Goal: Book appointment/travel/reservation

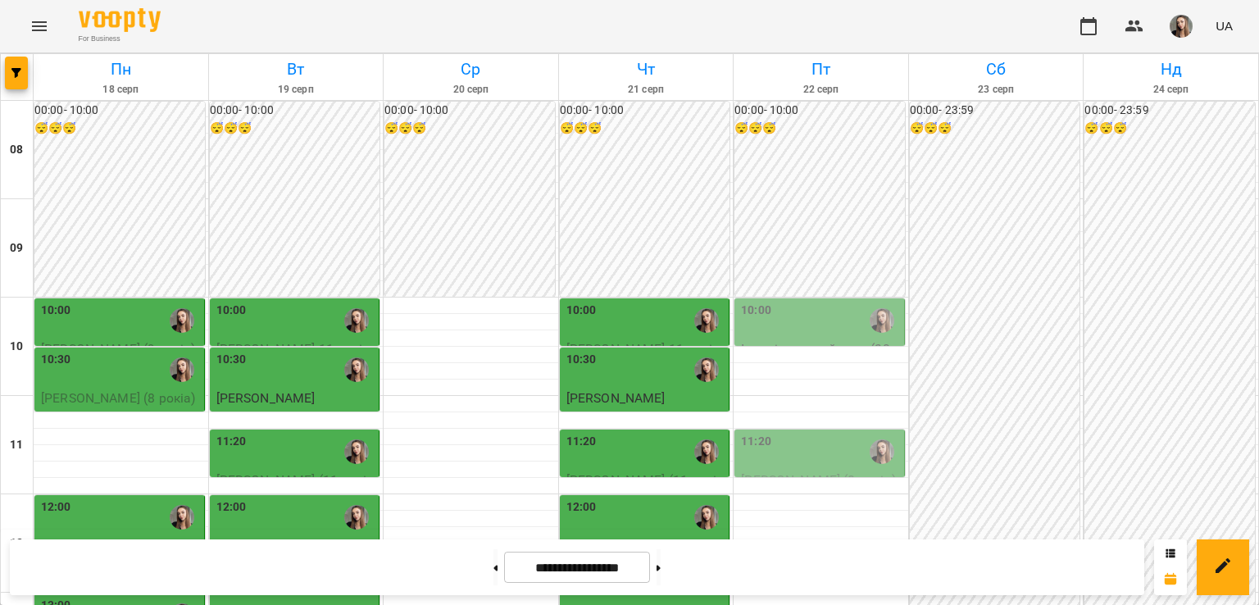
scroll to position [138, 0]
click at [773, 302] on div "10:00" at bounding box center [821, 321] width 160 height 38
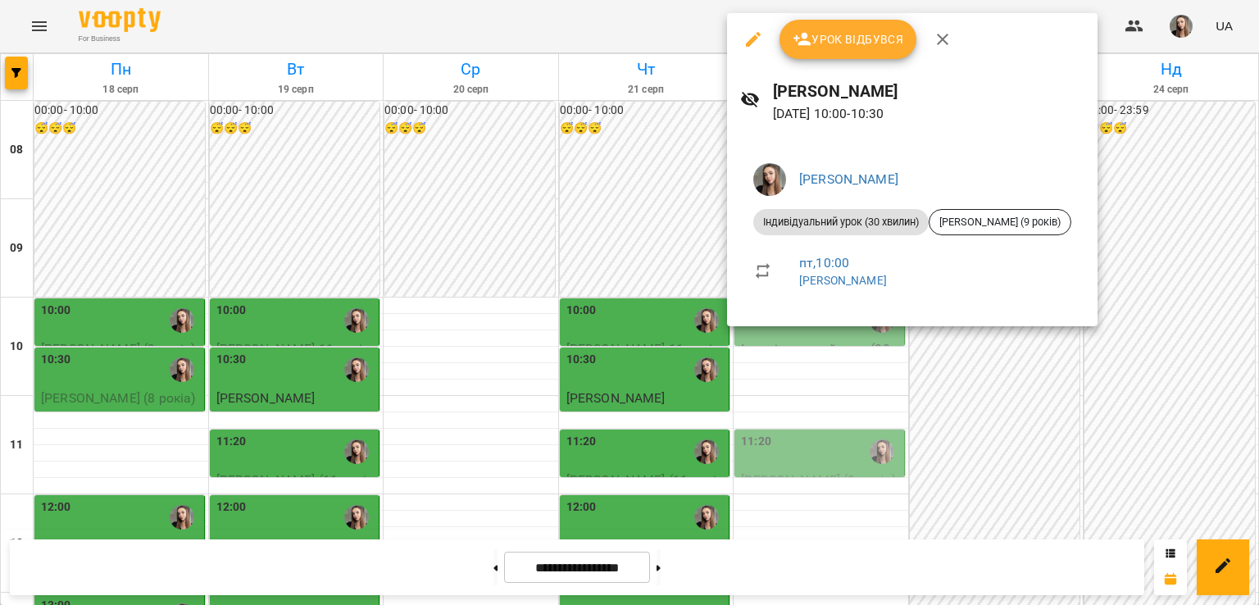
click at [449, 300] on div at bounding box center [629, 302] width 1259 height 605
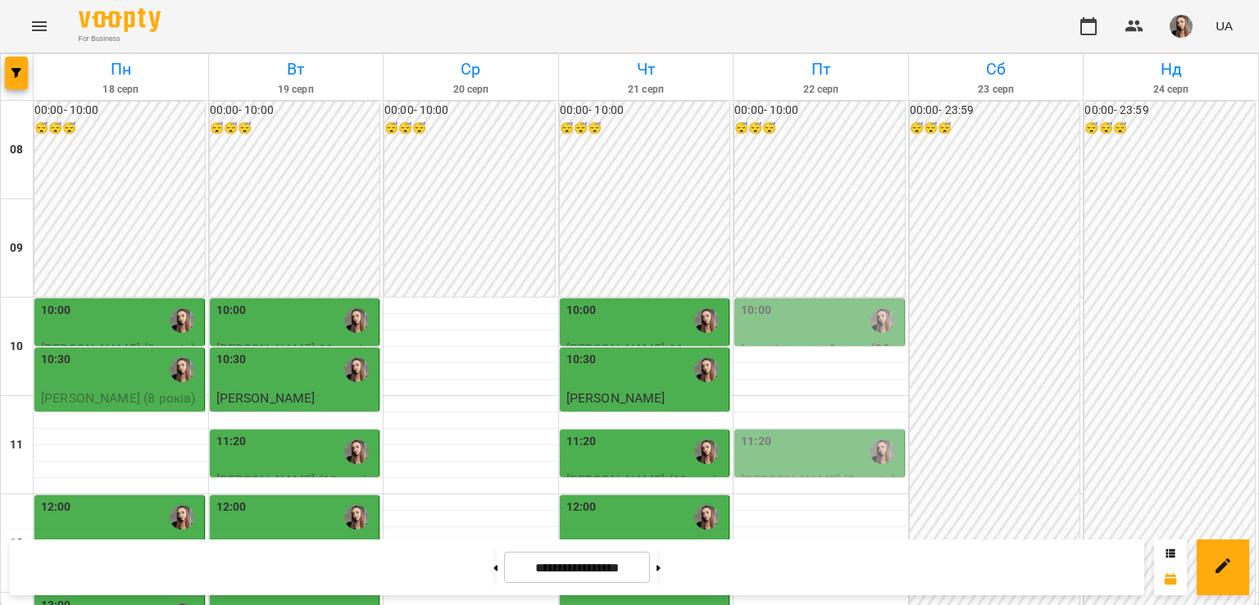
click at [633, 302] on div "10:00" at bounding box center [646, 321] width 160 height 38
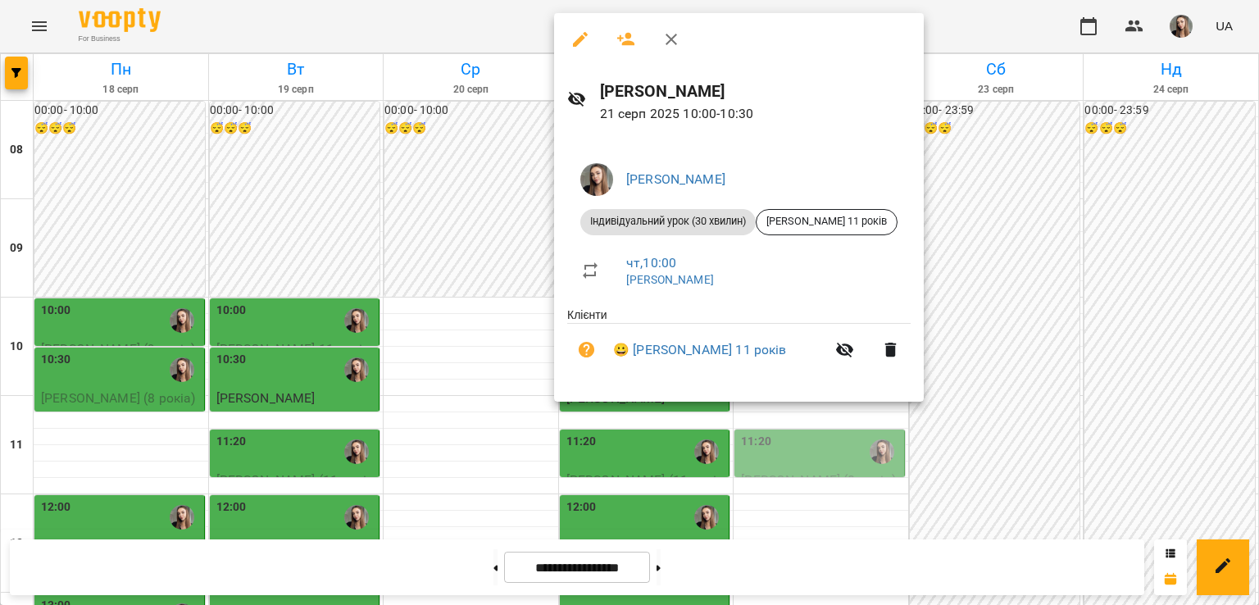
click at [510, 216] on div at bounding box center [629, 302] width 1259 height 605
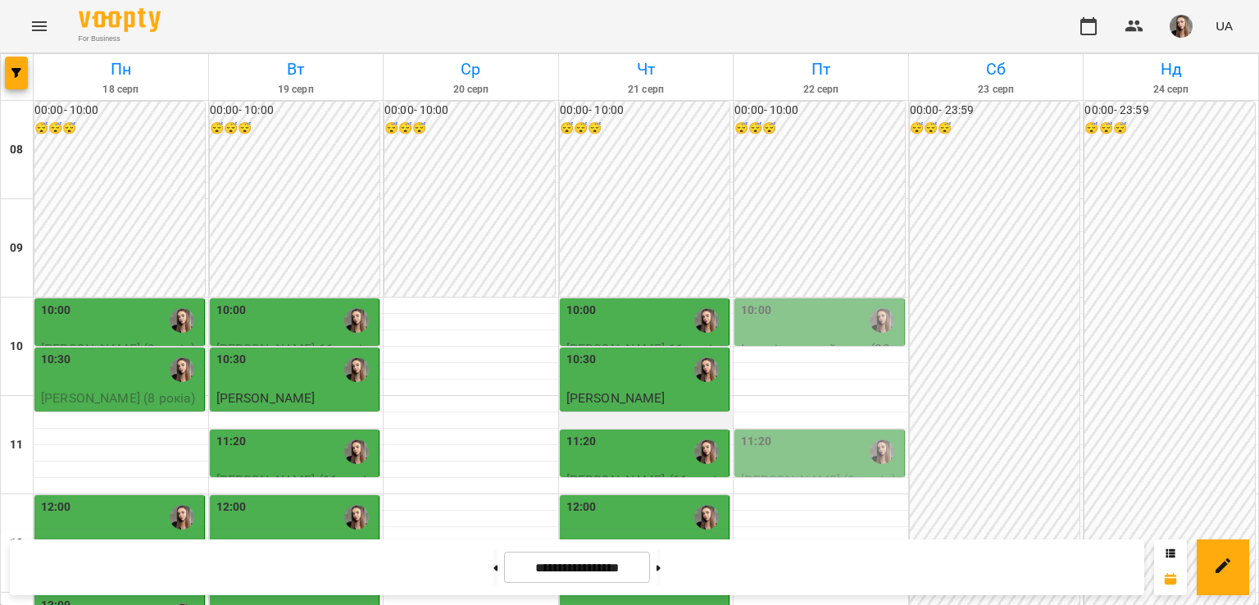
scroll to position [494, 0]
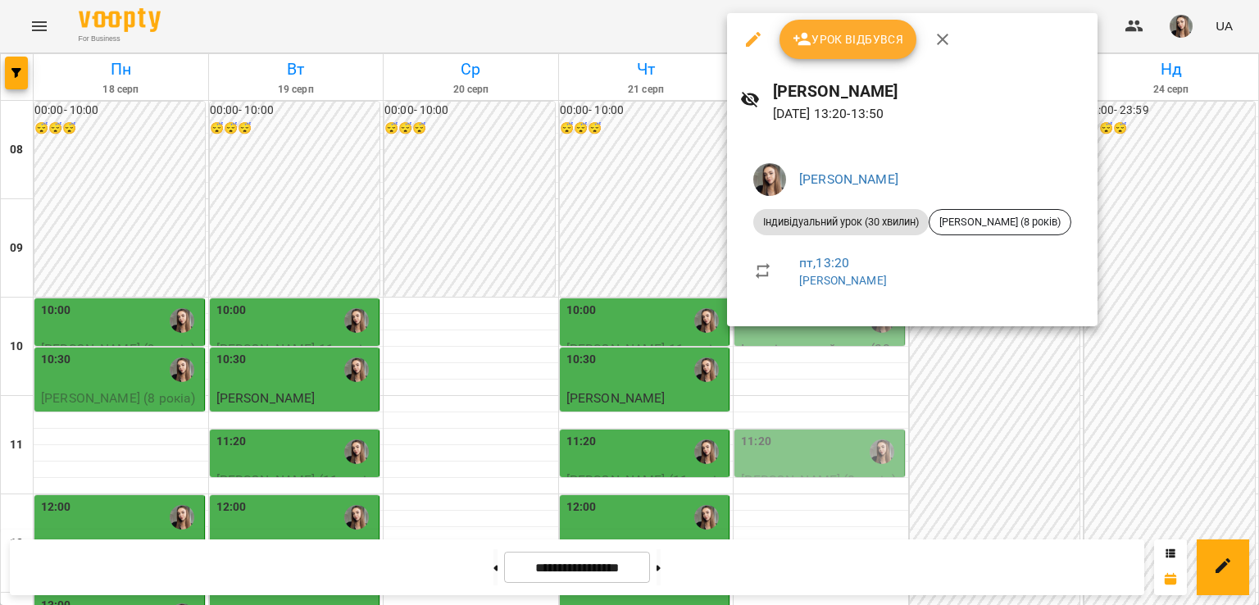
click at [634, 320] on div at bounding box center [629, 302] width 1259 height 605
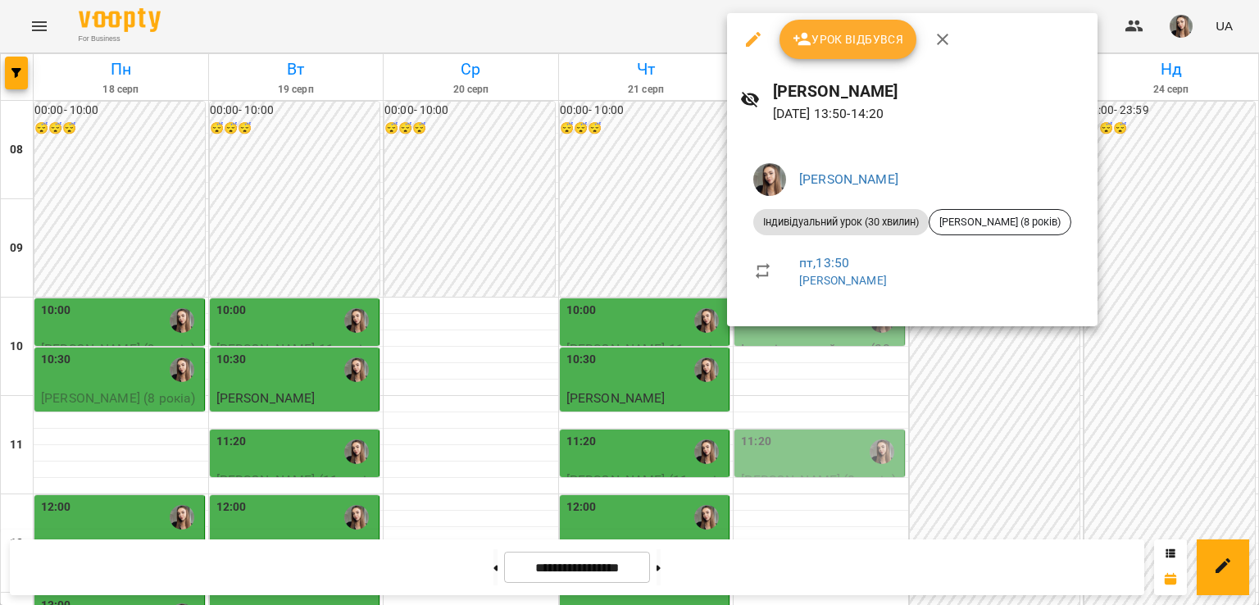
click at [658, 354] on div at bounding box center [629, 302] width 1259 height 605
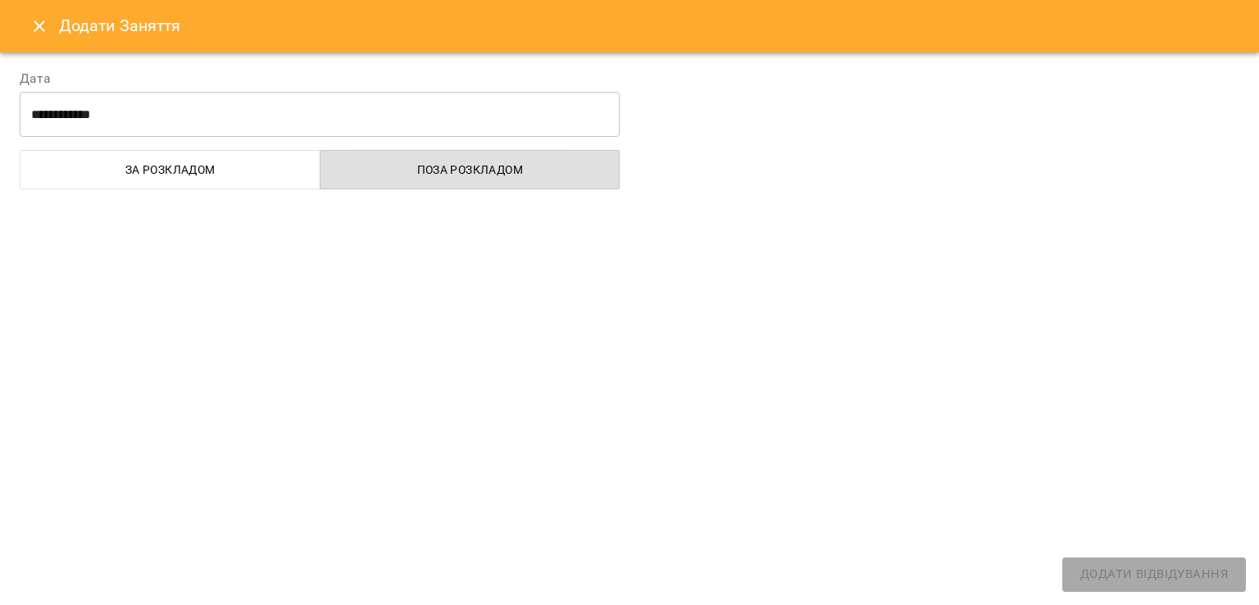
select select "**********"
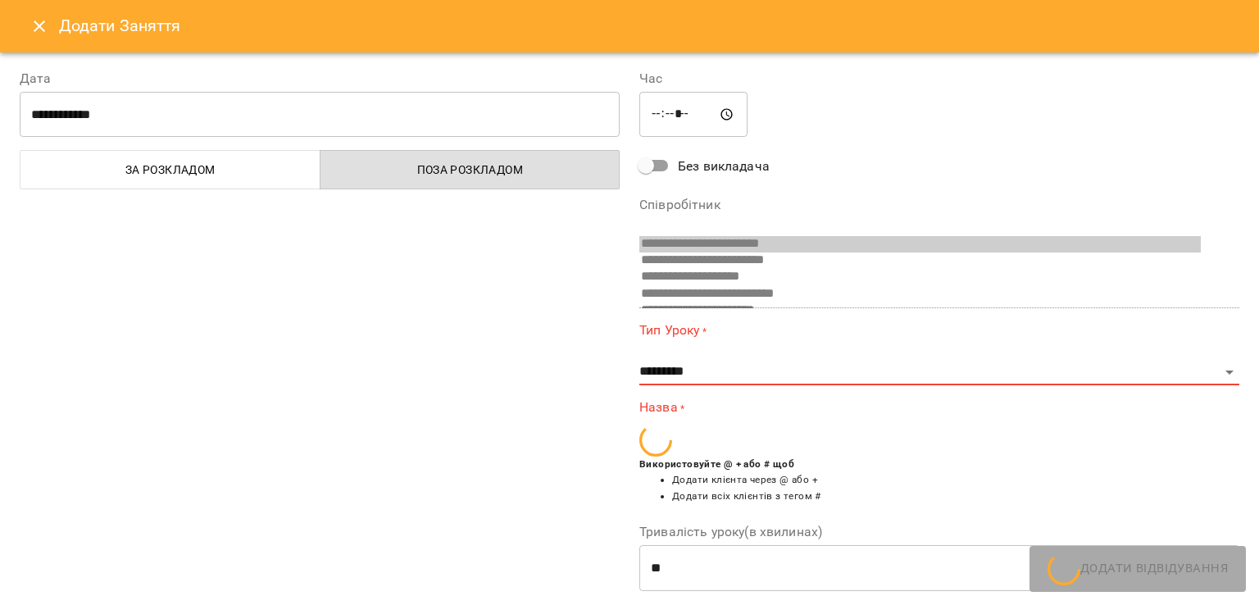
scroll to position [126, 0]
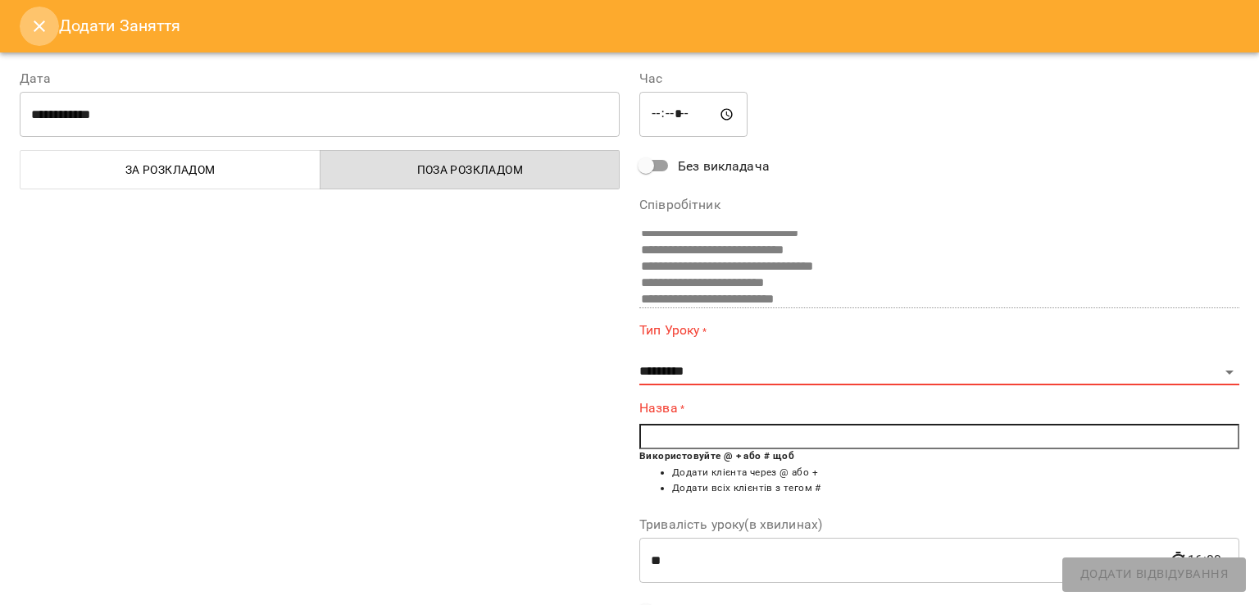
click at [25, 28] on button "Close" at bounding box center [39, 26] width 39 height 39
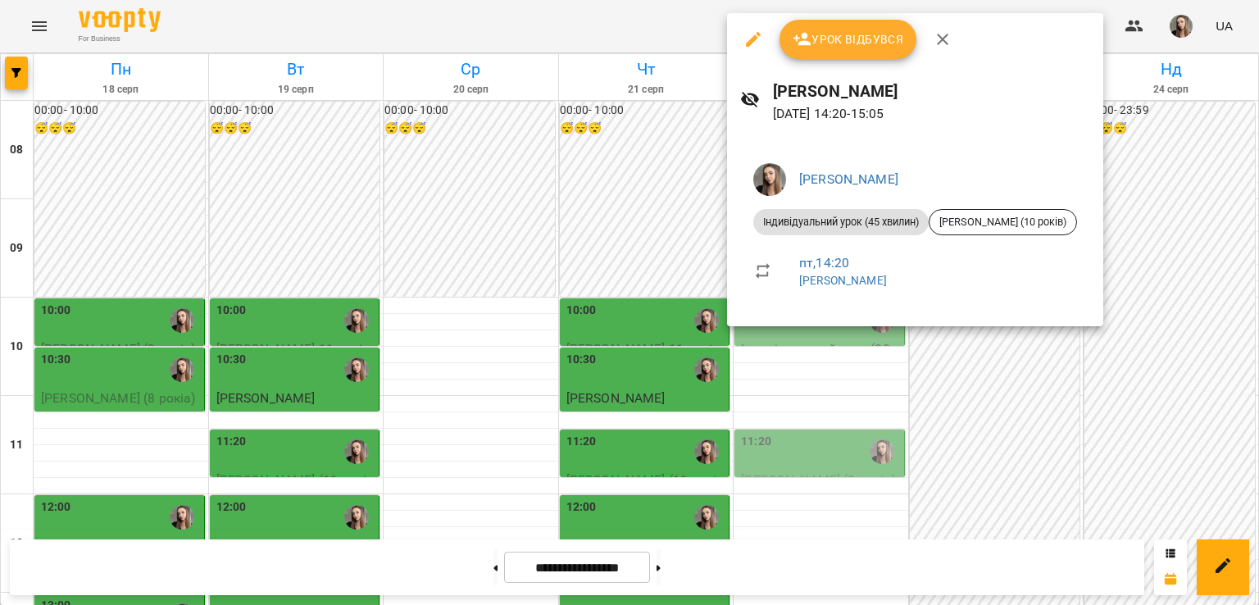
click at [655, 342] on div at bounding box center [629, 302] width 1259 height 605
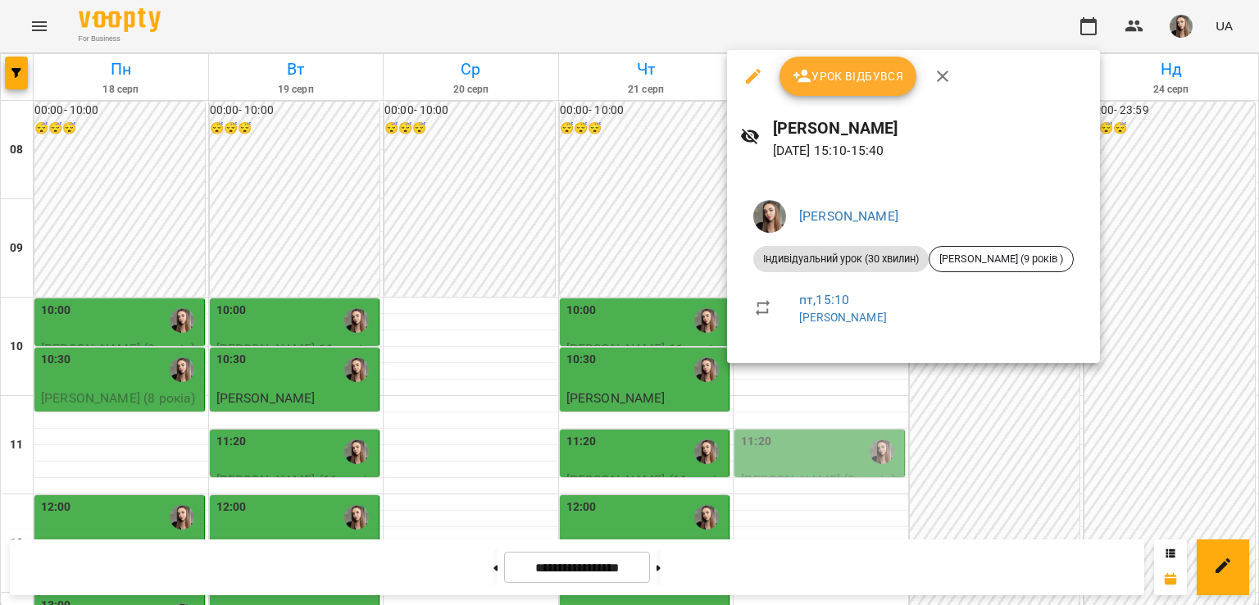
click at [613, 352] on div at bounding box center [629, 302] width 1259 height 605
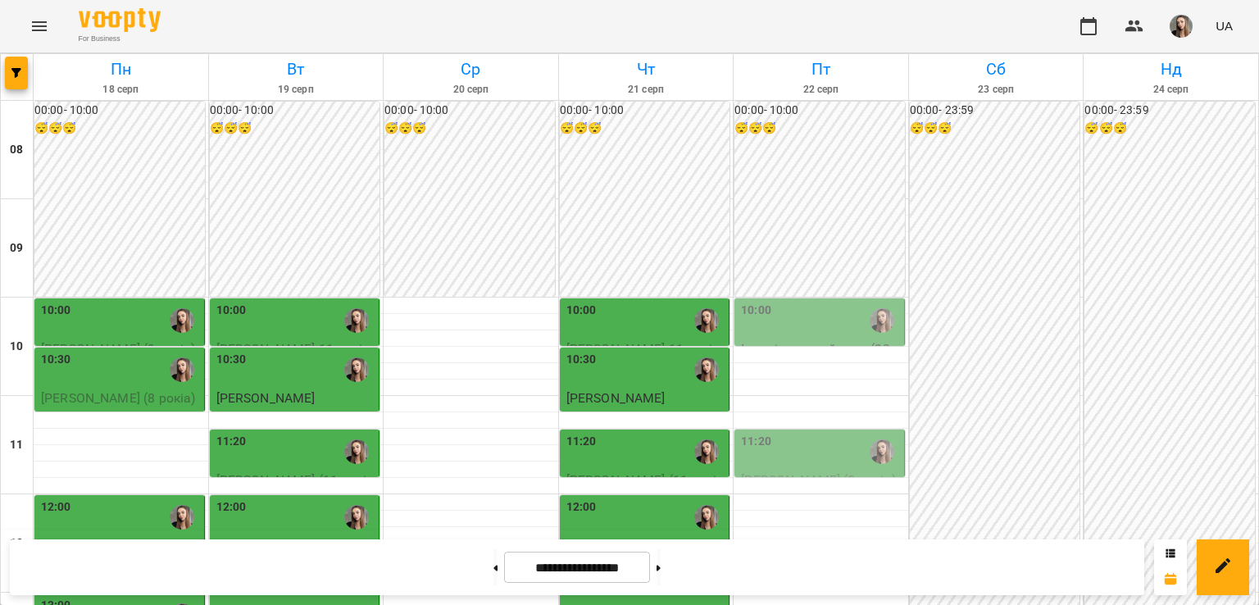
scroll to position [173, 0]
click at [807, 548] on div "12:30" at bounding box center [821, 567] width 160 height 38
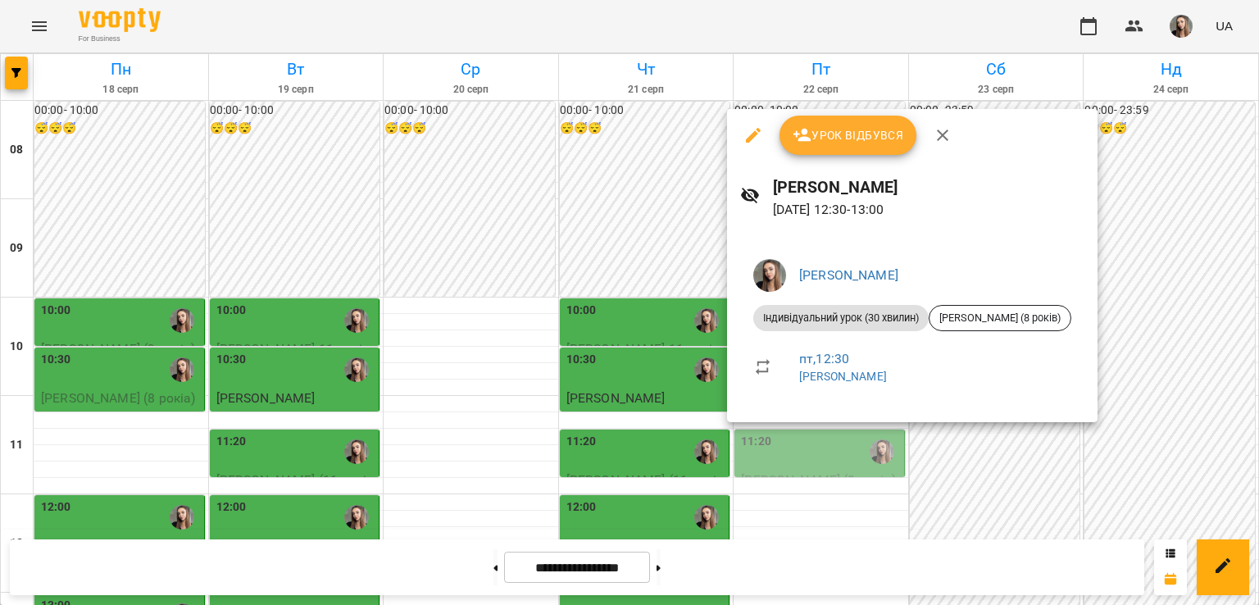
click at [455, 302] on div at bounding box center [629, 302] width 1259 height 605
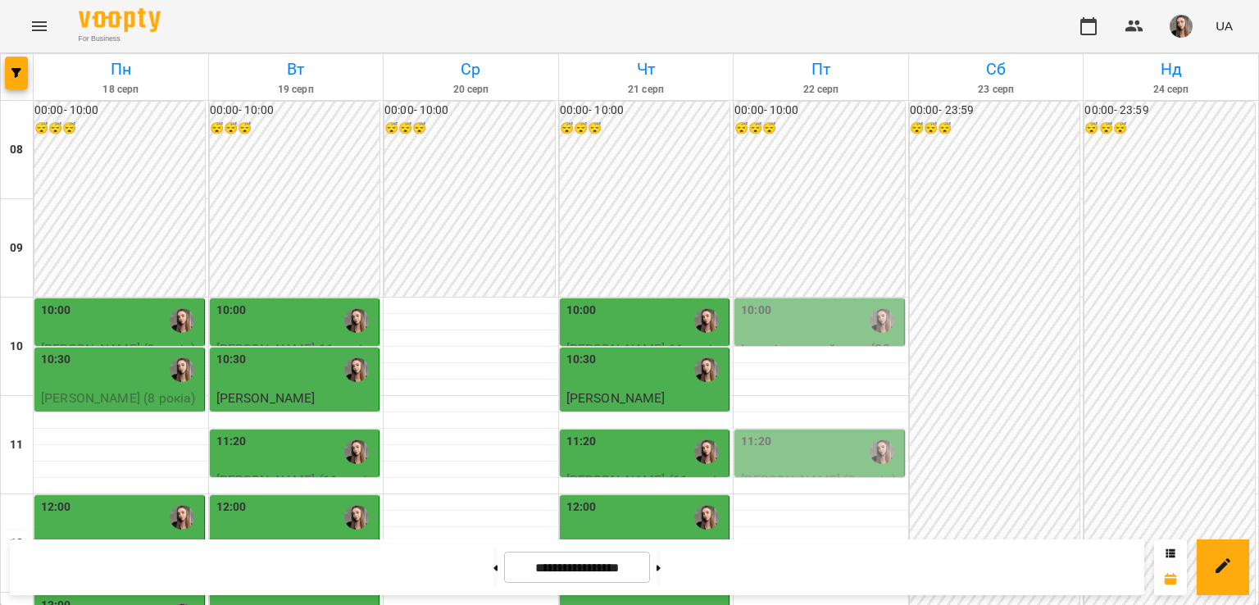
click at [834, 433] on div "11:20" at bounding box center [821, 452] width 160 height 38
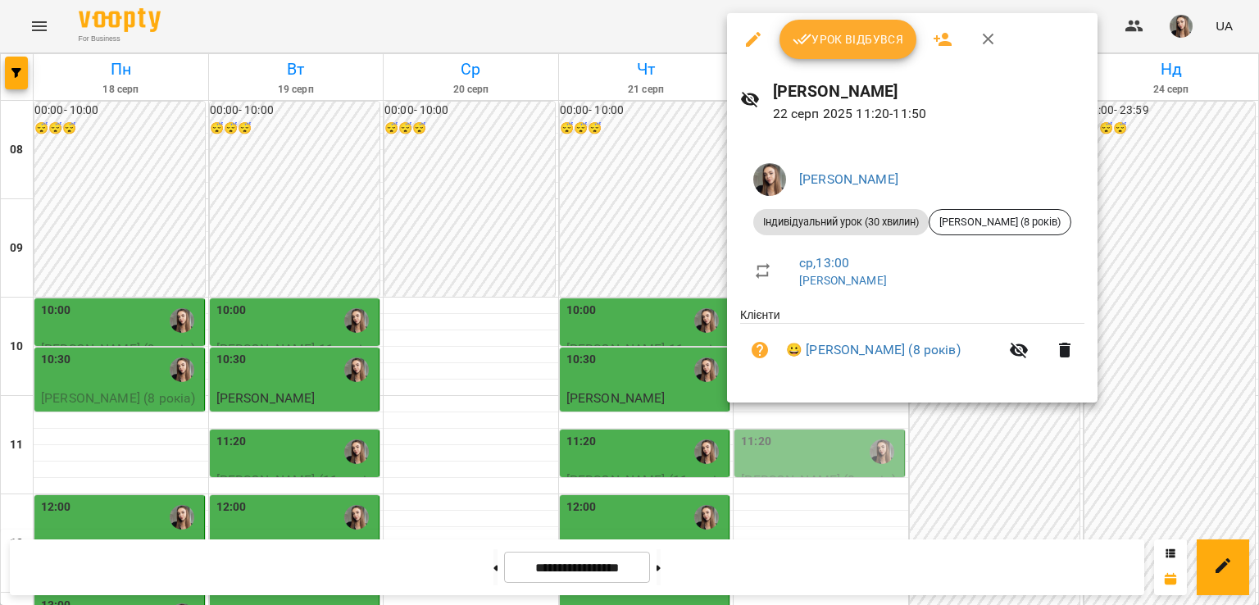
click at [834, 287] on p "[PERSON_NAME]" at bounding box center [935, 281] width 272 height 16
click at [462, 301] on div at bounding box center [629, 302] width 1259 height 605
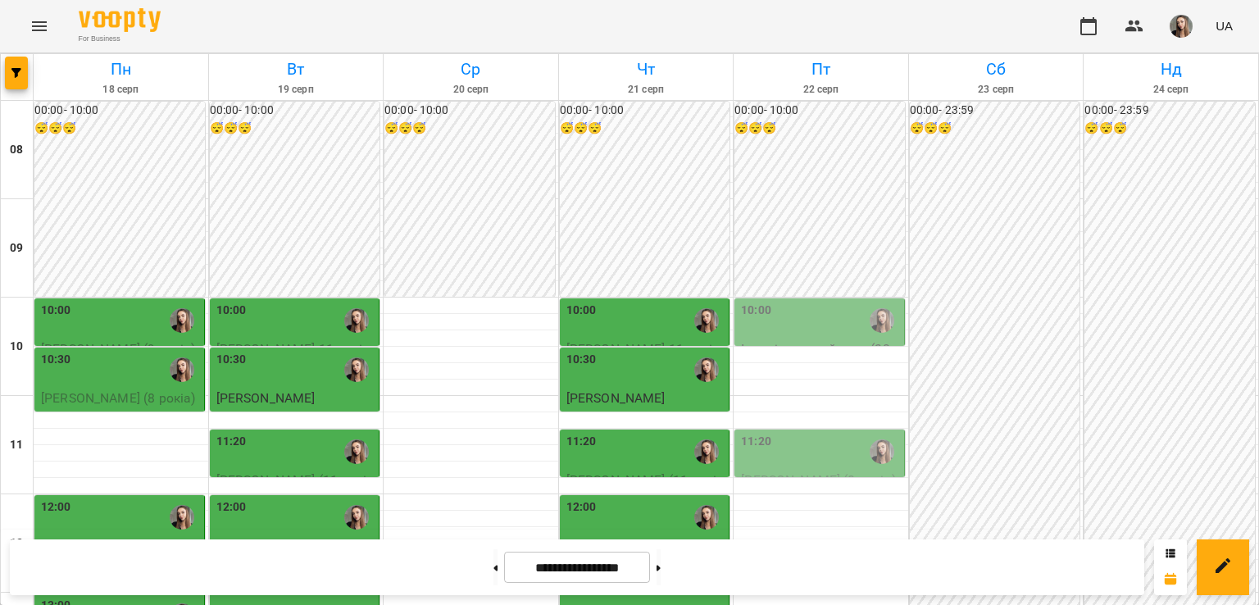
scroll to position [281, 0]
click at [493, 565] on button at bounding box center [495, 567] width 4 height 36
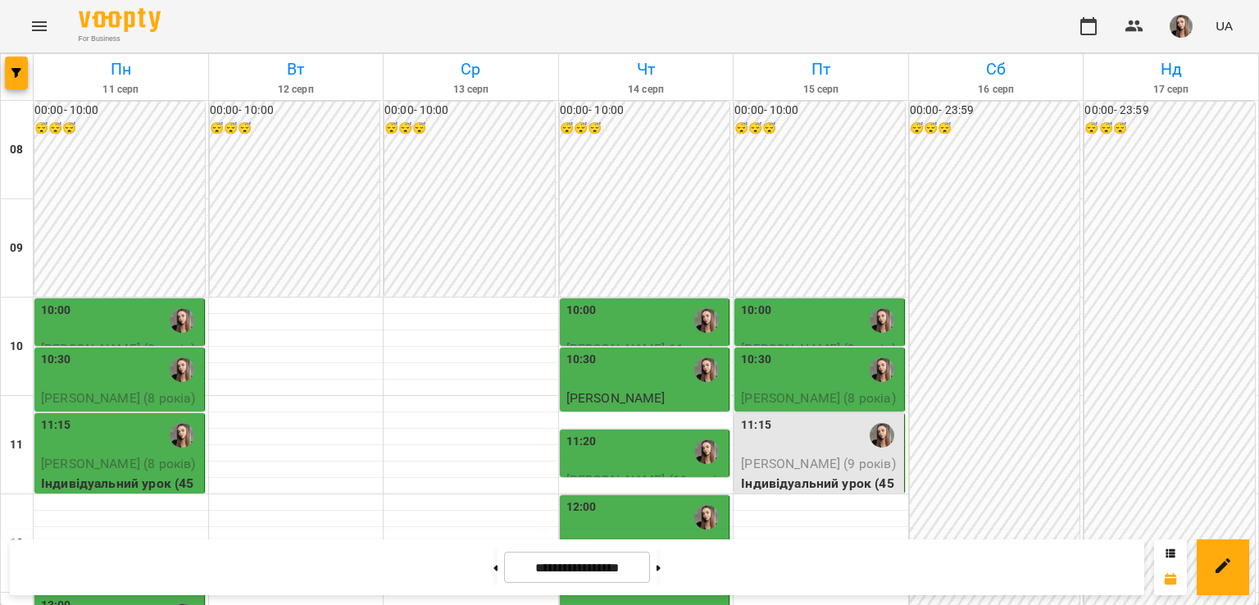
scroll to position [105, 0]
click at [466, 585] on div "**********" at bounding box center [577, 567] width 1134 height 56
click at [493, 570] on button at bounding box center [495, 567] width 4 height 36
type input "**********"
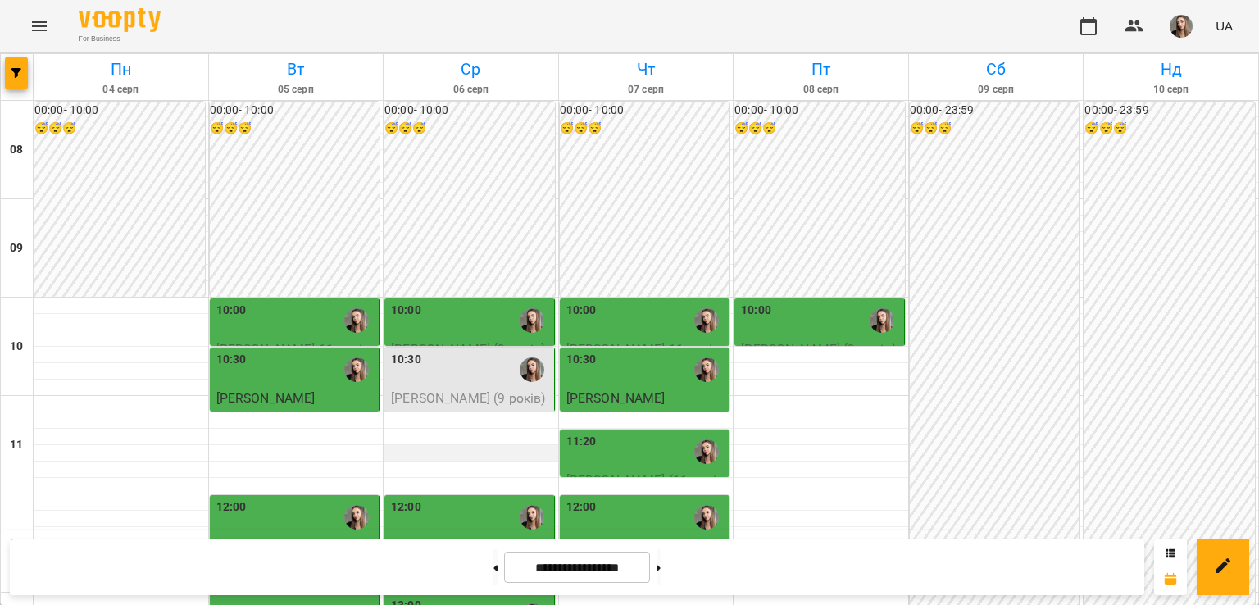
scroll to position [223, 0]
click at [472, 498] on div "12:00" at bounding box center [471, 517] width 160 height 38
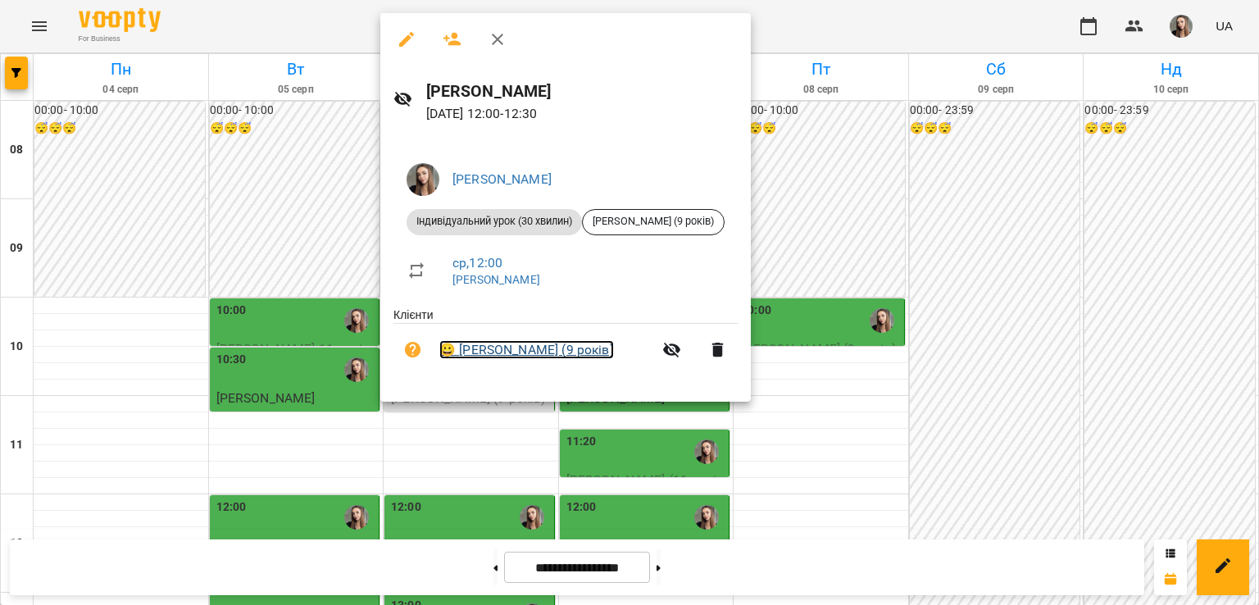
click at [546, 345] on link "😀 [PERSON_NAME] (9 років)" at bounding box center [526, 350] width 175 height 20
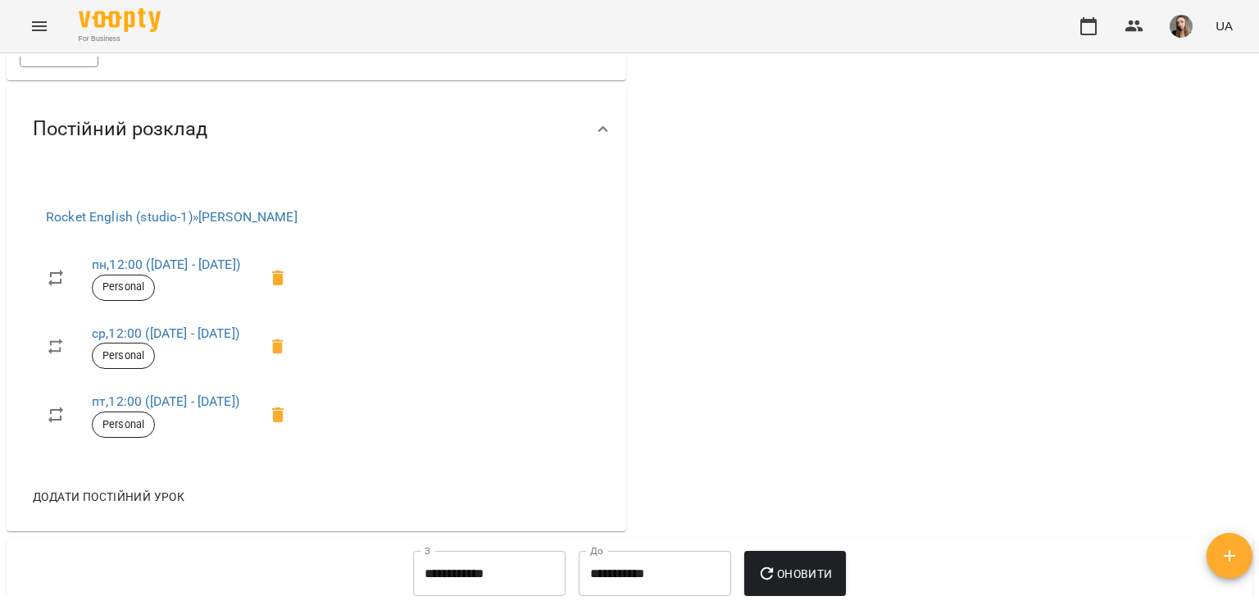
scroll to position [402, 0]
